Goal: Communication & Community: Connect with others

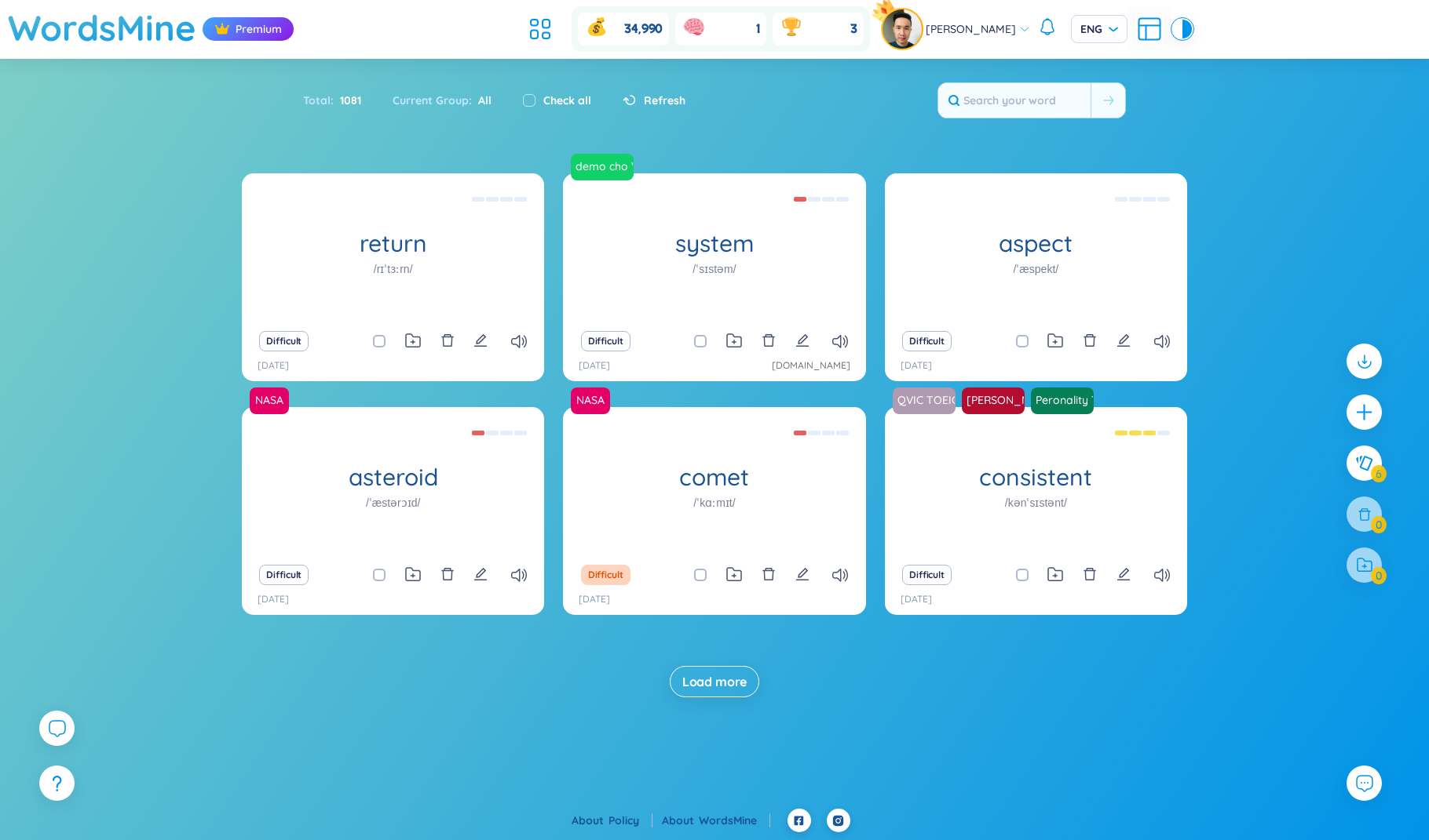
click at [1145, 701] on div "return /rɪˈtɜːrn/ (Definition is empty) Difficult [DATE] demo cho Vo system /ˈs…" at bounding box center [714, 451] width 1429 height 556
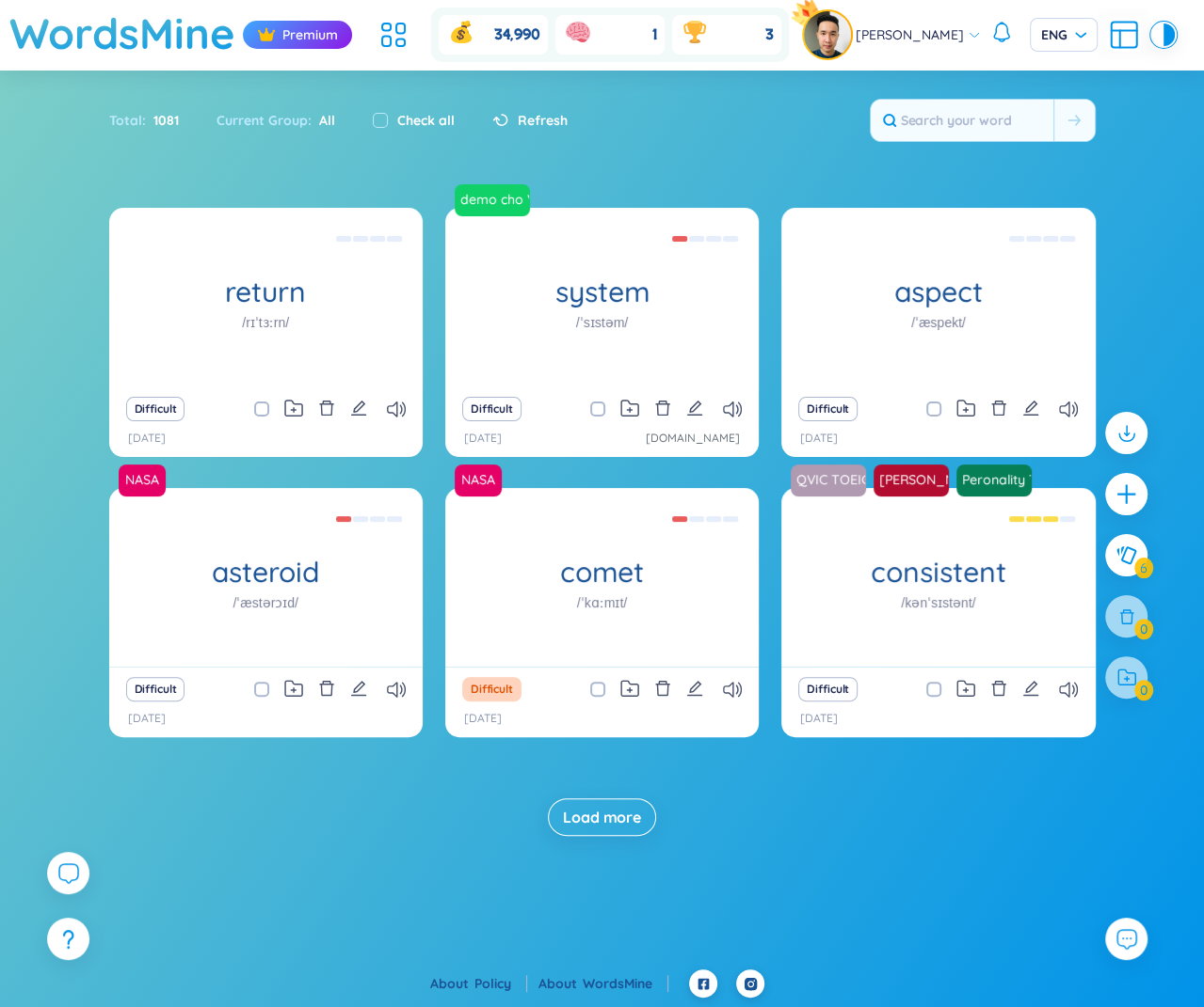
click at [1134, 152] on div "Total : 1081 Current Group : All Check all Refresh" at bounding box center [602, 129] width 1175 height 81
click at [1122, 152] on div "Total : 1081 Current Group : All Check all Refresh" at bounding box center [602, 129] width 1175 height 81
click at [827, 816] on div "Load more" at bounding box center [602, 817] width 987 height 38
click at [62, 896] on div at bounding box center [68, 878] width 43 height 52
click at [62, 875] on icon at bounding box center [67, 873] width 23 height 23
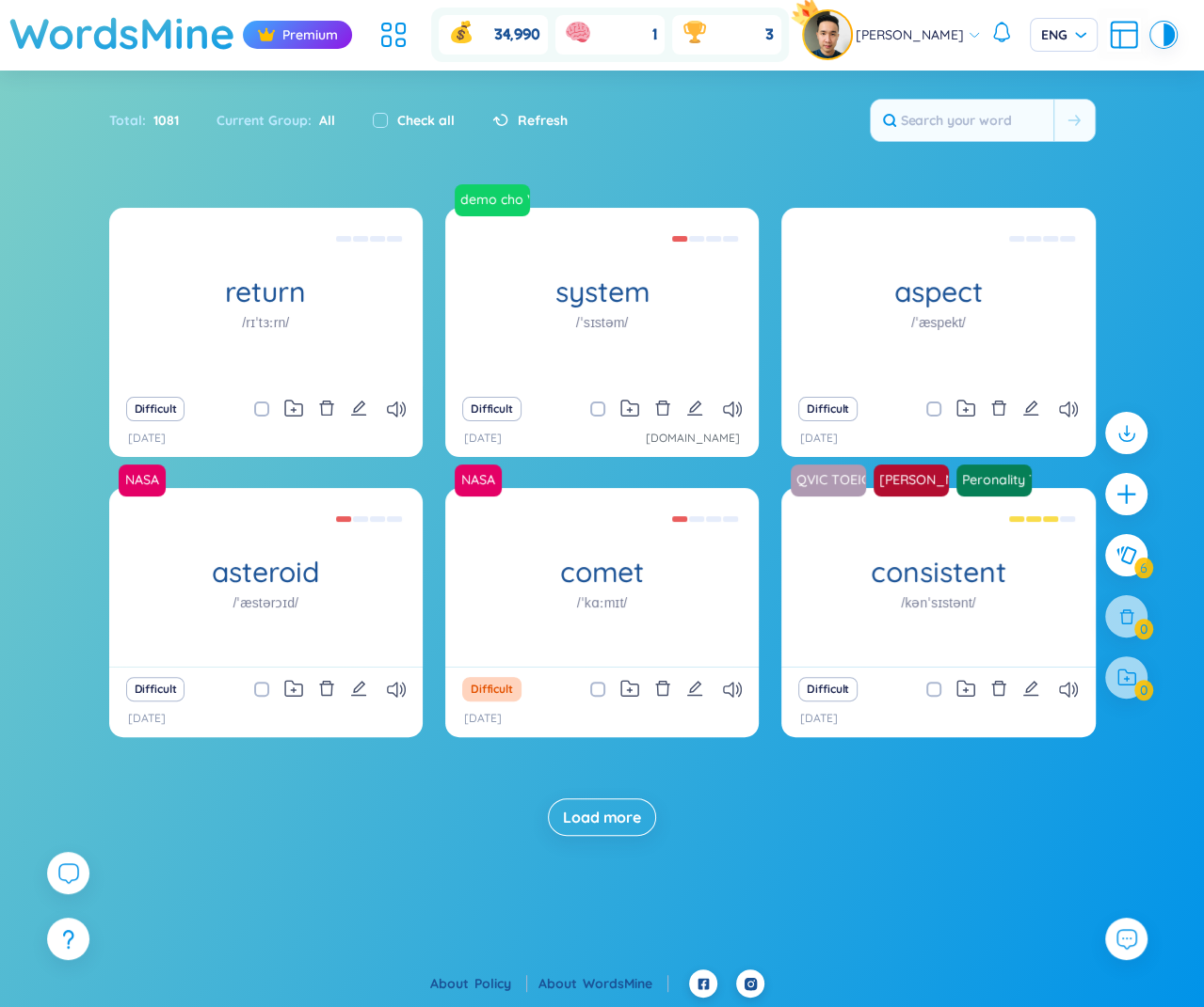
scroll to position [21664, 0]
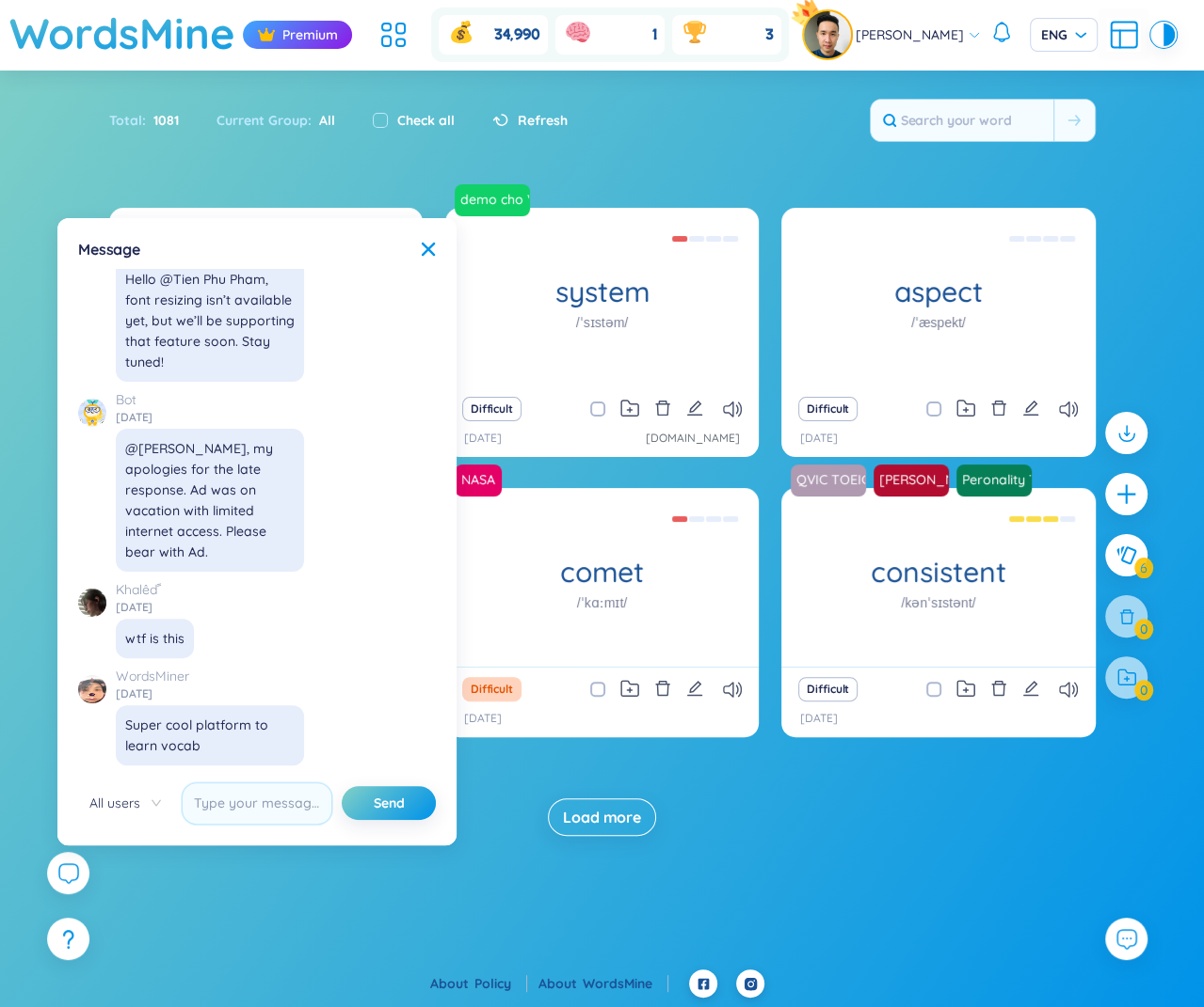
click at [115, 816] on span "All users" at bounding box center [124, 803] width 71 height 28
click at [120, 868] on div "SeedBae" at bounding box center [123, 870] width 71 height 21
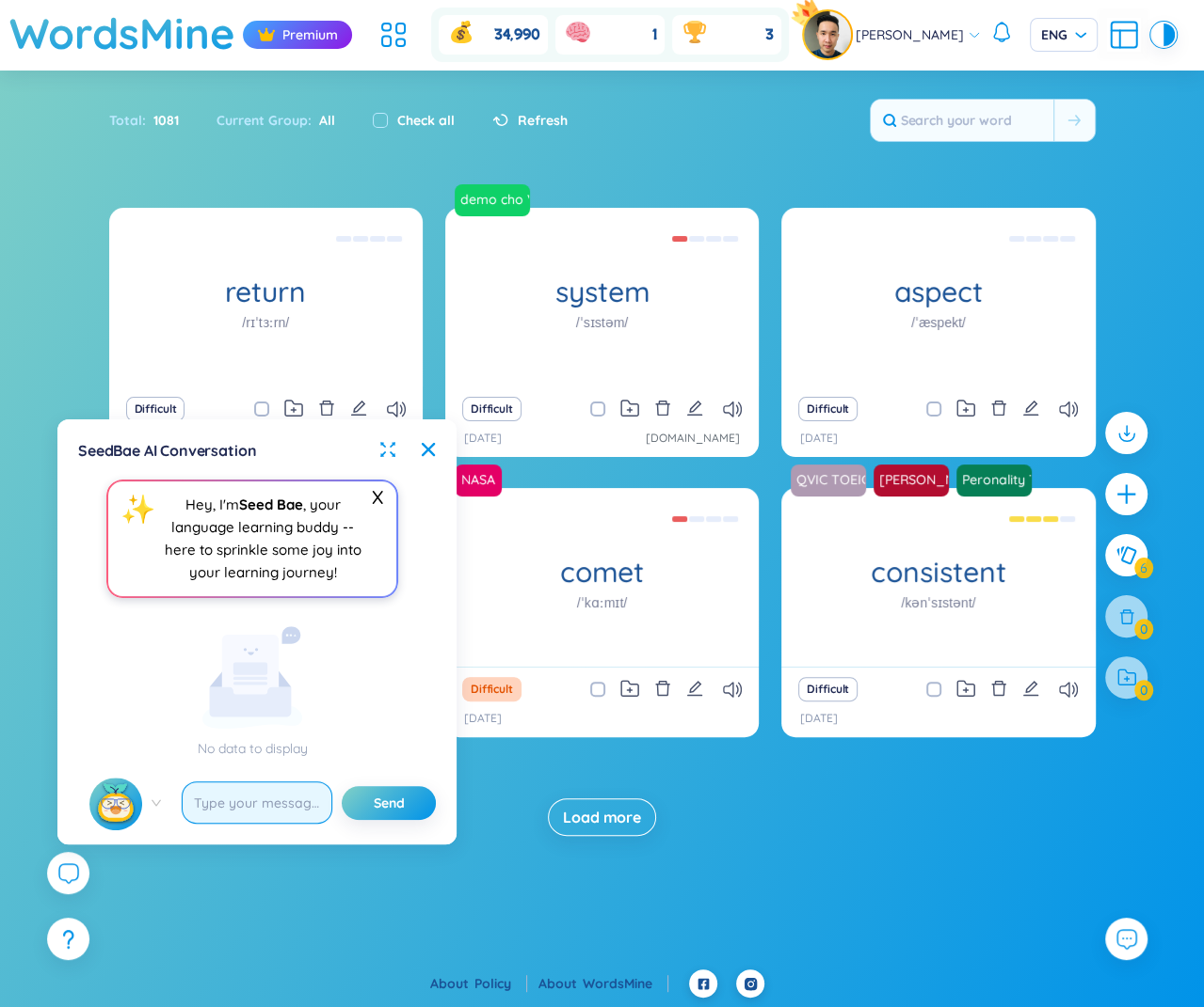
click at [280, 806] on input "text" at bounding box center [256, 803] width 151 height 43
type input "hi"
click at [342, 786] on button "Send" at bounding box center [388, 803] width 94 height 34
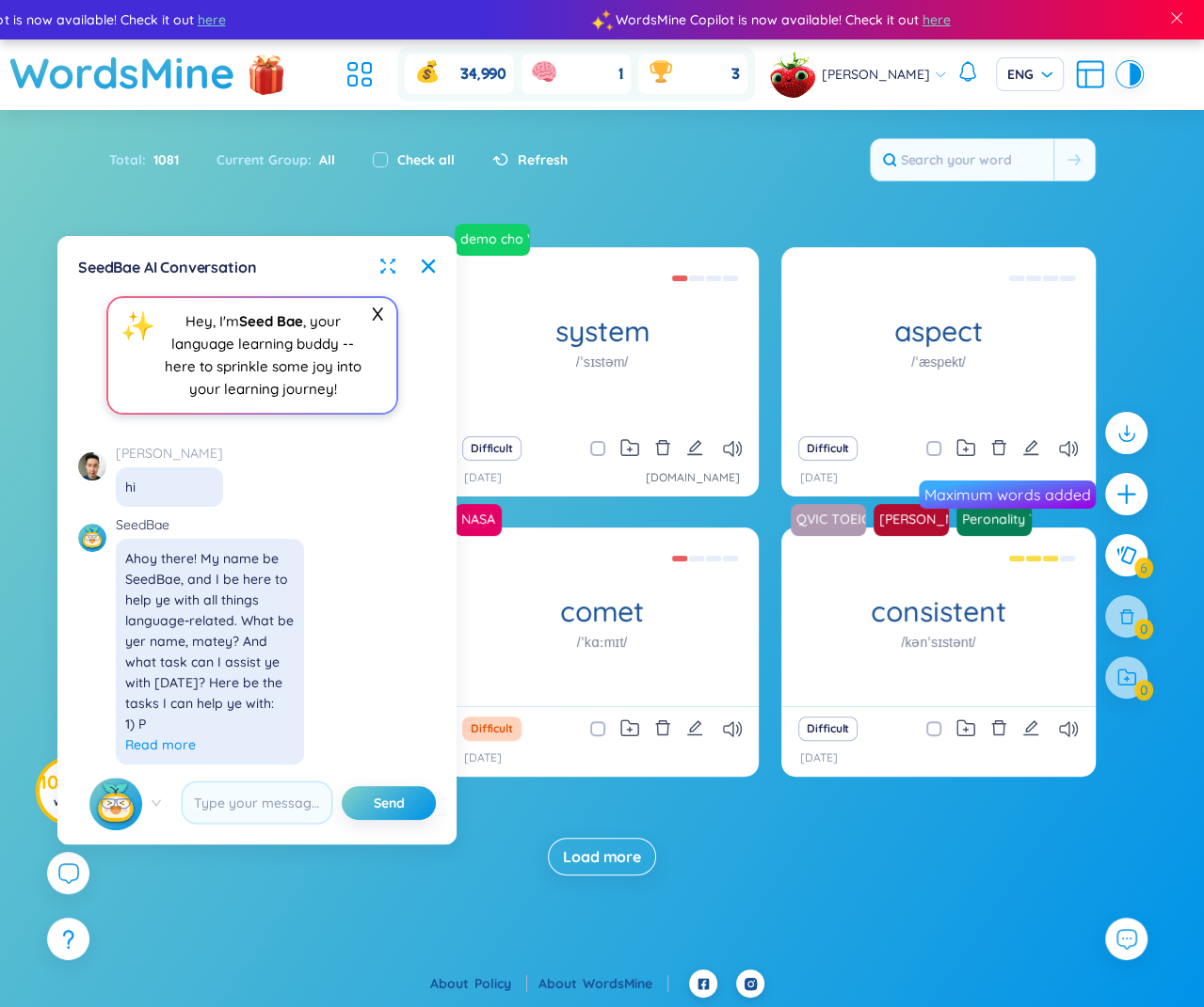
click at [163, 749] on span "Read more" at bounding box center [160, 745] width 70 height 21
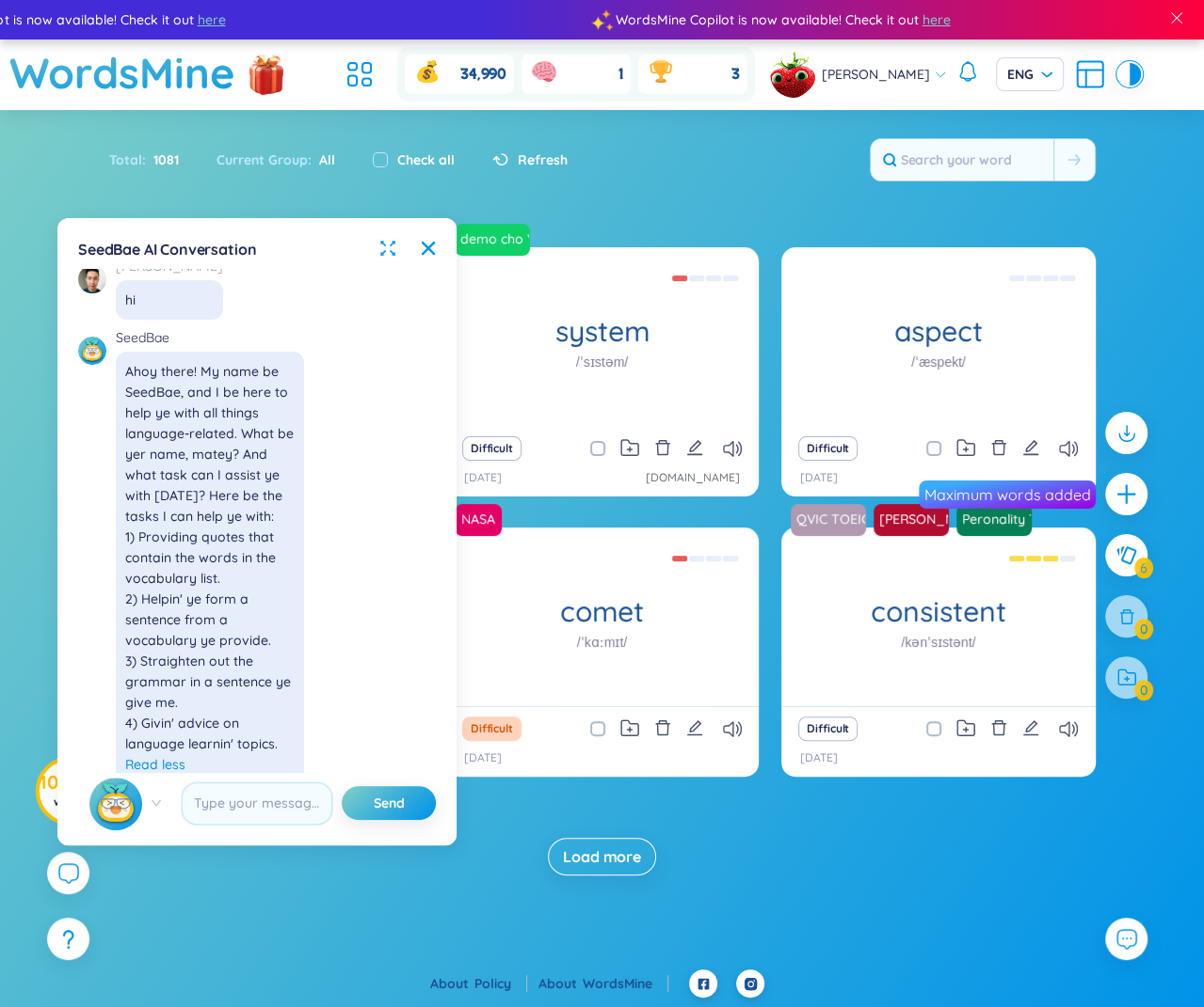
scroll to position [188, 0]
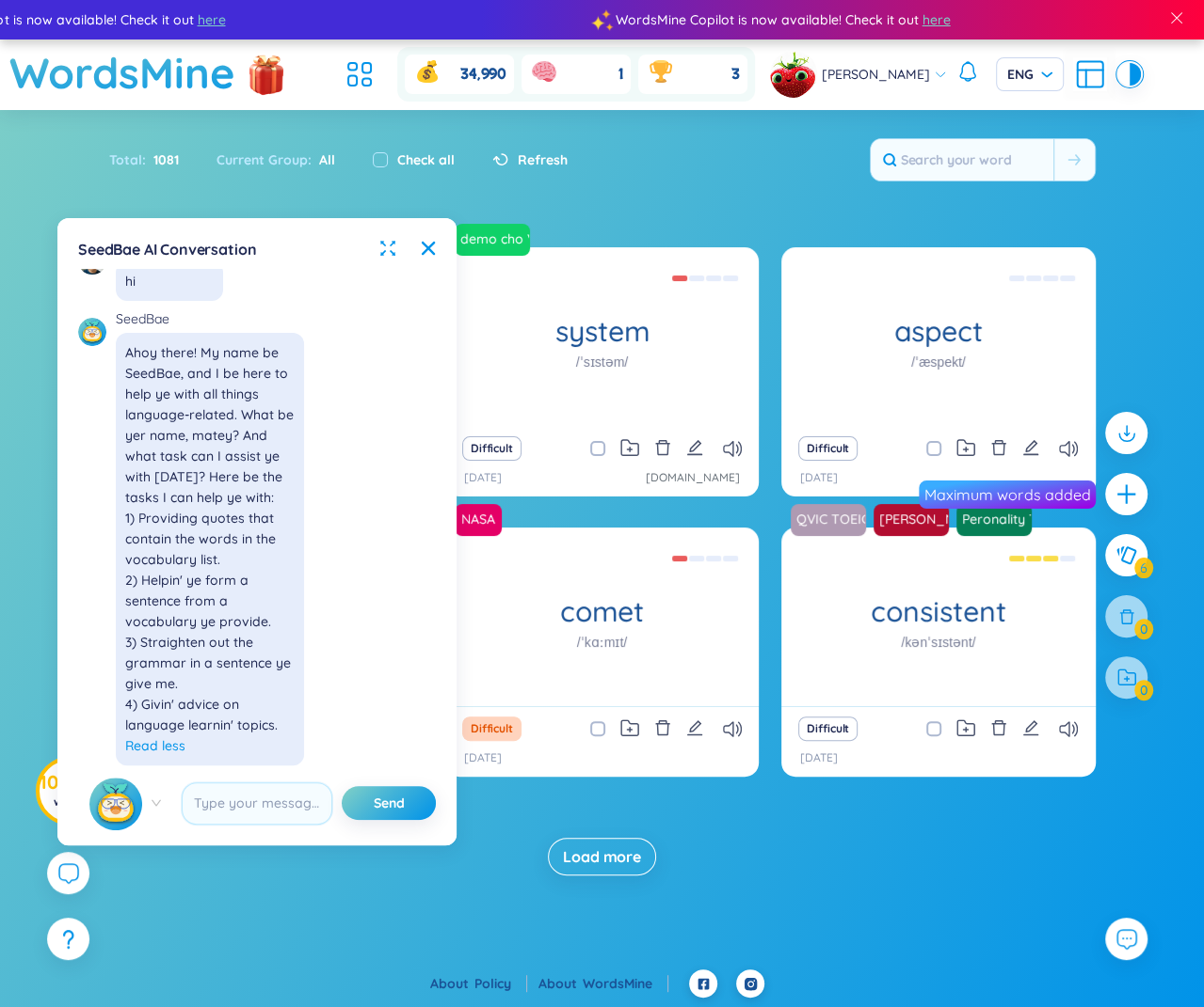
click at [939, 811] on div "return /rɪˈtɜːrn/ (Definition is empty) Difficult [DATE] demo cho Vo system /ˈs…" at bounding box center [602, 562] width 1175 height 628
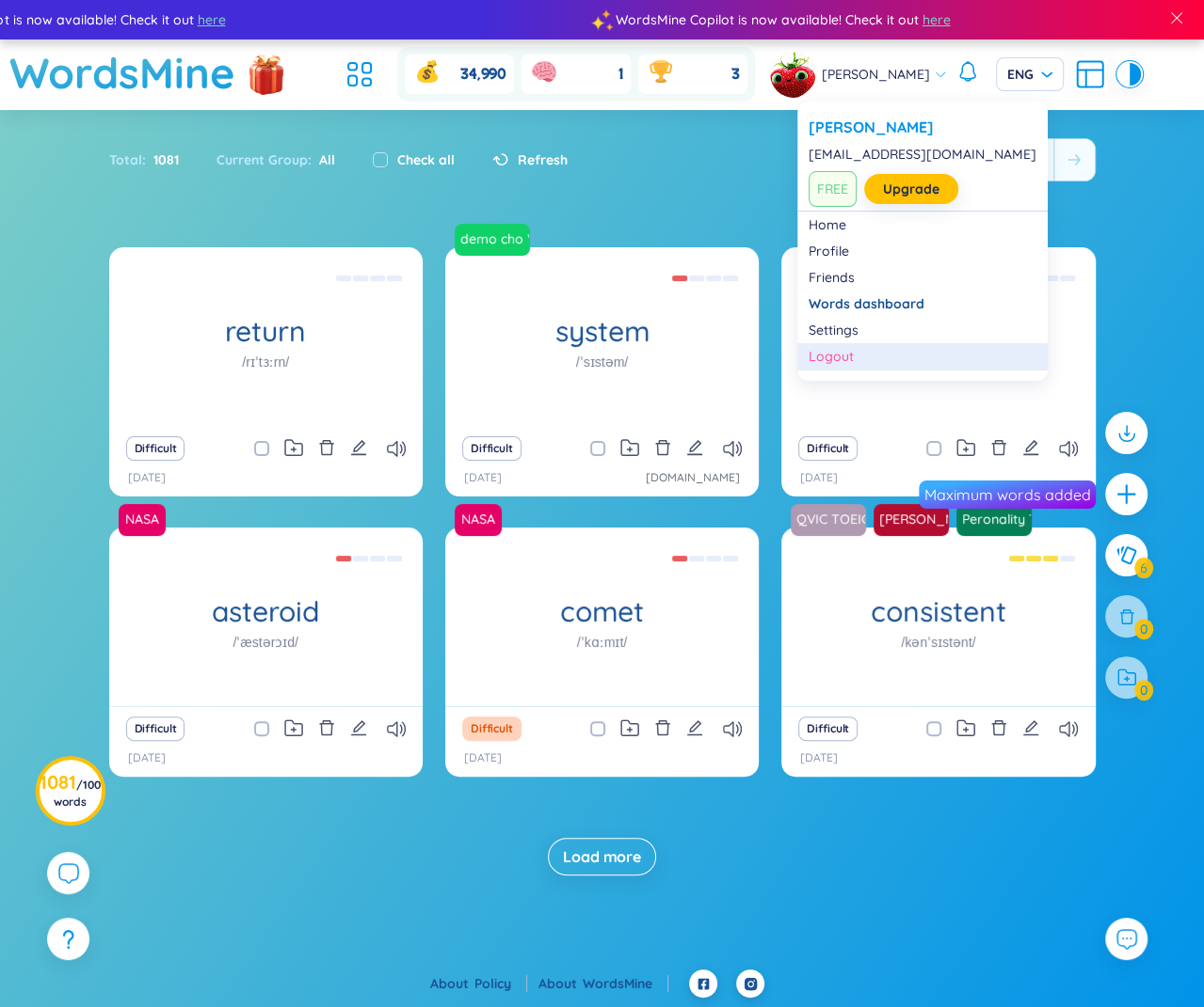
click at [857, 352] on div "Logout" at bounding box center [922, 357] width 228 height 19
